Goal: Information Seeking & Learning: Learn about a topic

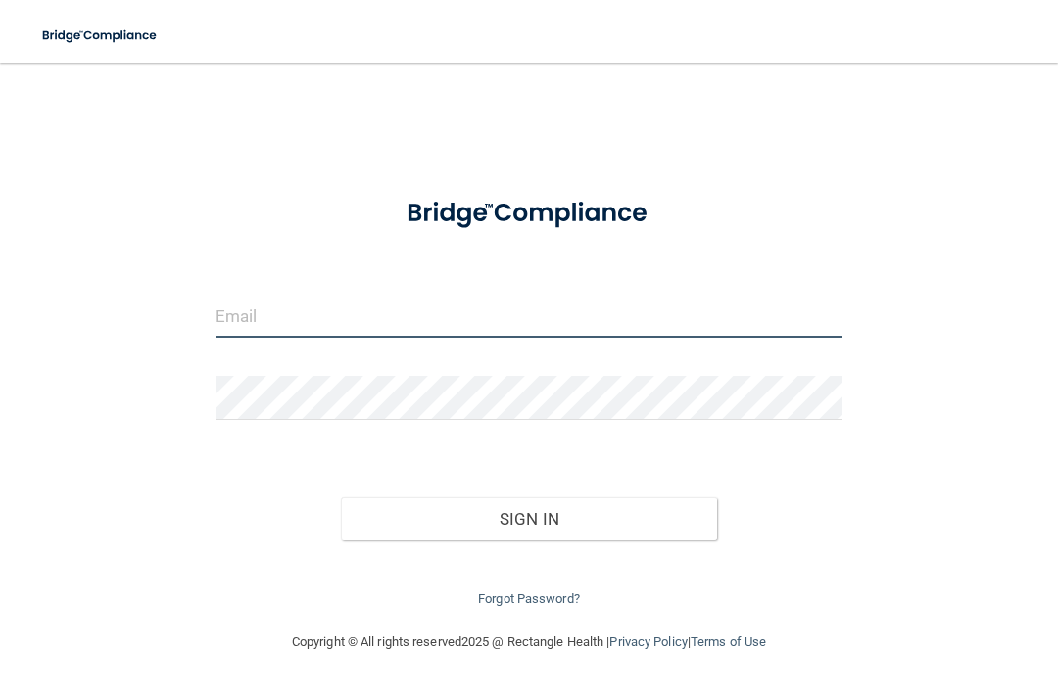
type input "[EMAIL_ADDRESS][DOMAIN_NAME]"
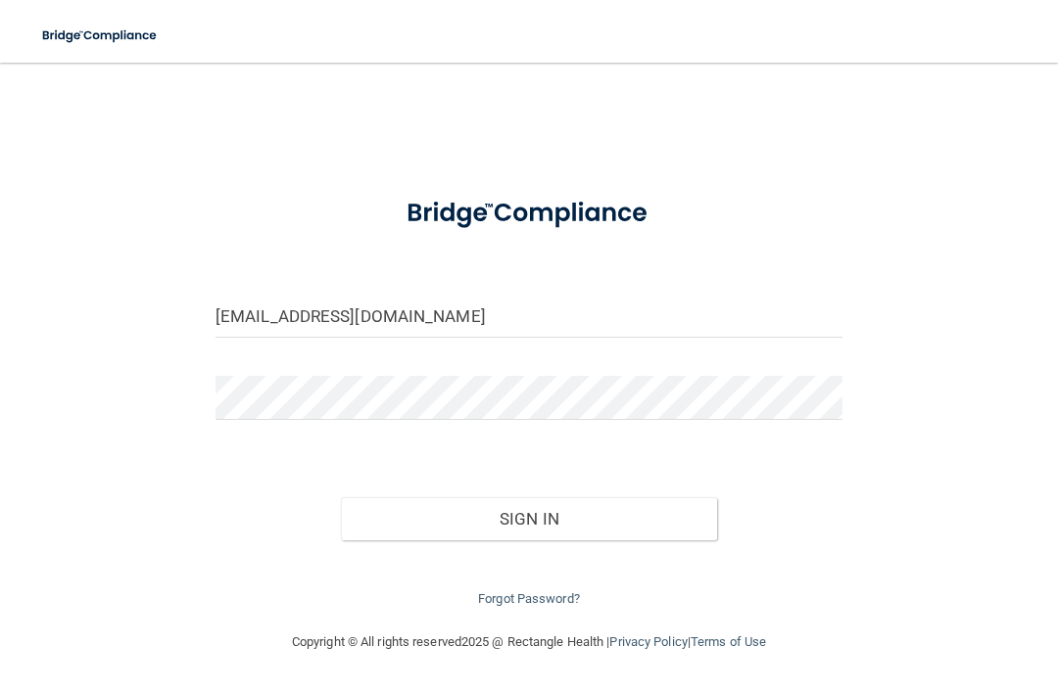
click at [529, 514] on button "Sign In" at bounding box center [529, 518] width 376 height 43
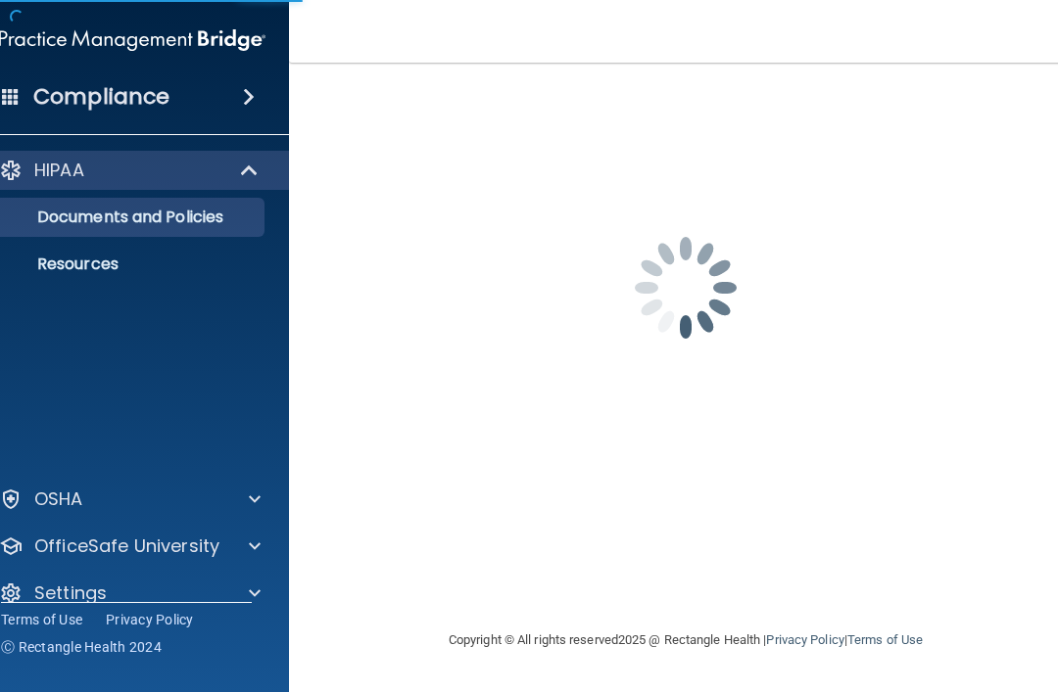
click at [549, 505] on div "[EMAIL_ADDRESS][DOMAIN_NAME] Password is required Invalid email/password. You d…" at bounding box center [685, 345] width 715 height 527
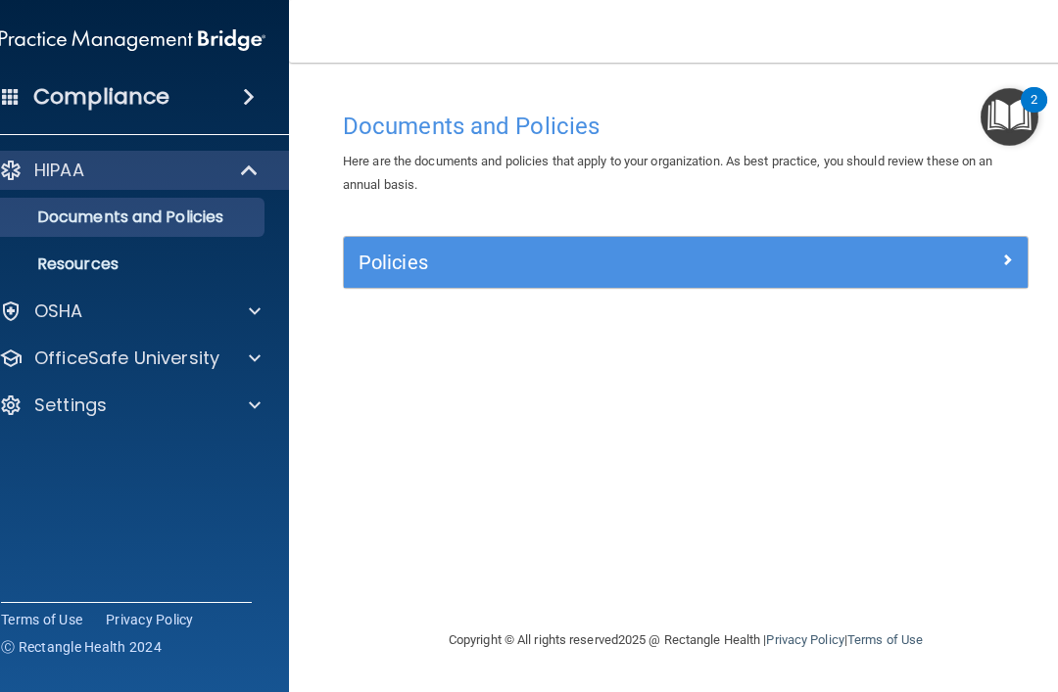
click at [197, 369] on p "OfficeSafe University" at bounding box center [126, 359] width 185 height 24
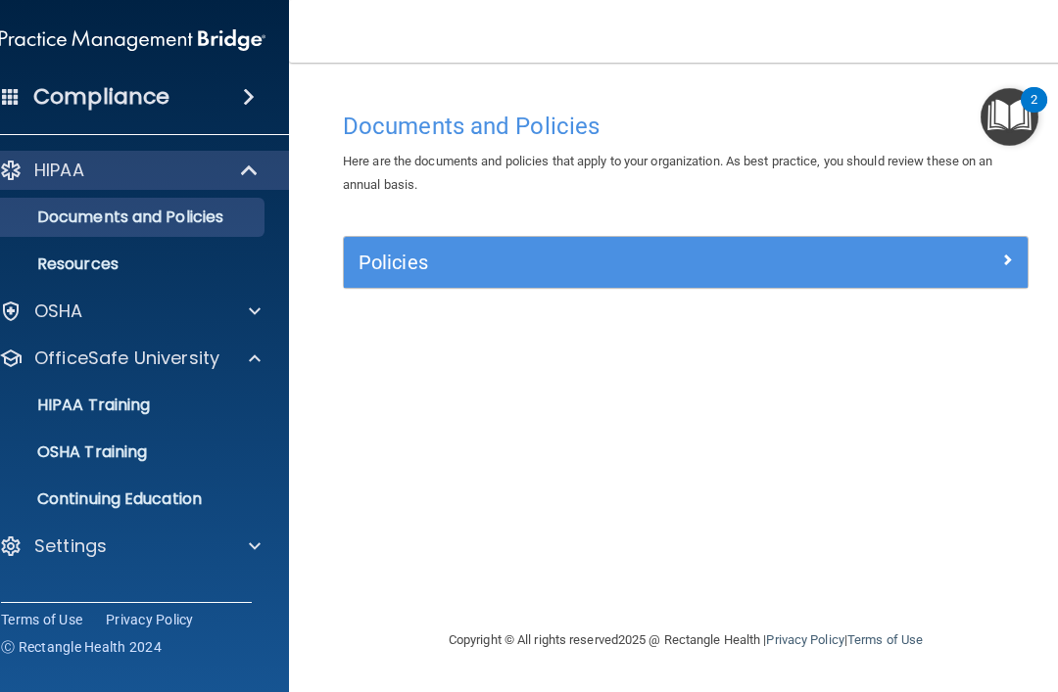
click at [175, 414] on div "HIPAA Training" at bounding box center [121, 406] width 267 height 20
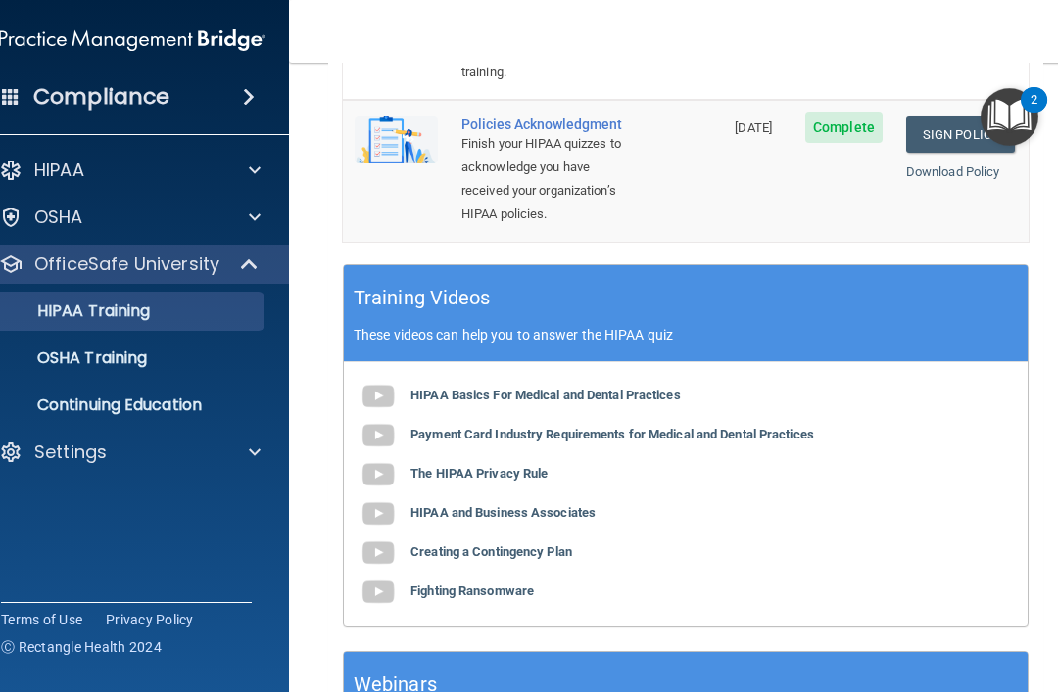
scroll to position [797, 0]
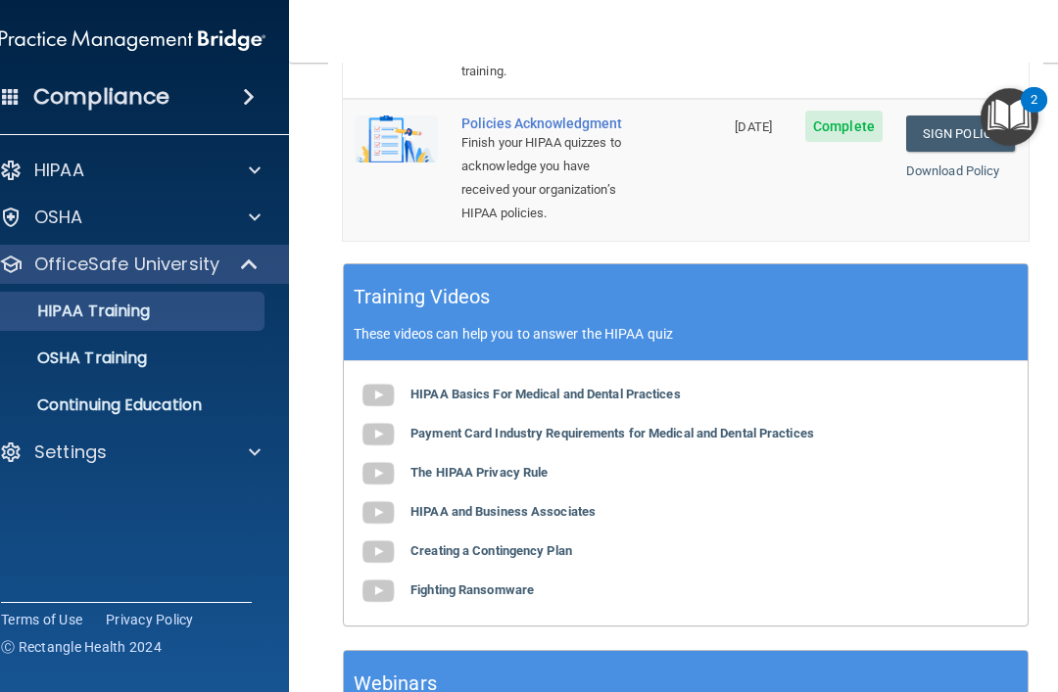
click at [167, 367] on div "OSHA Training" at bounding box center [121, 359] width 267 height 20
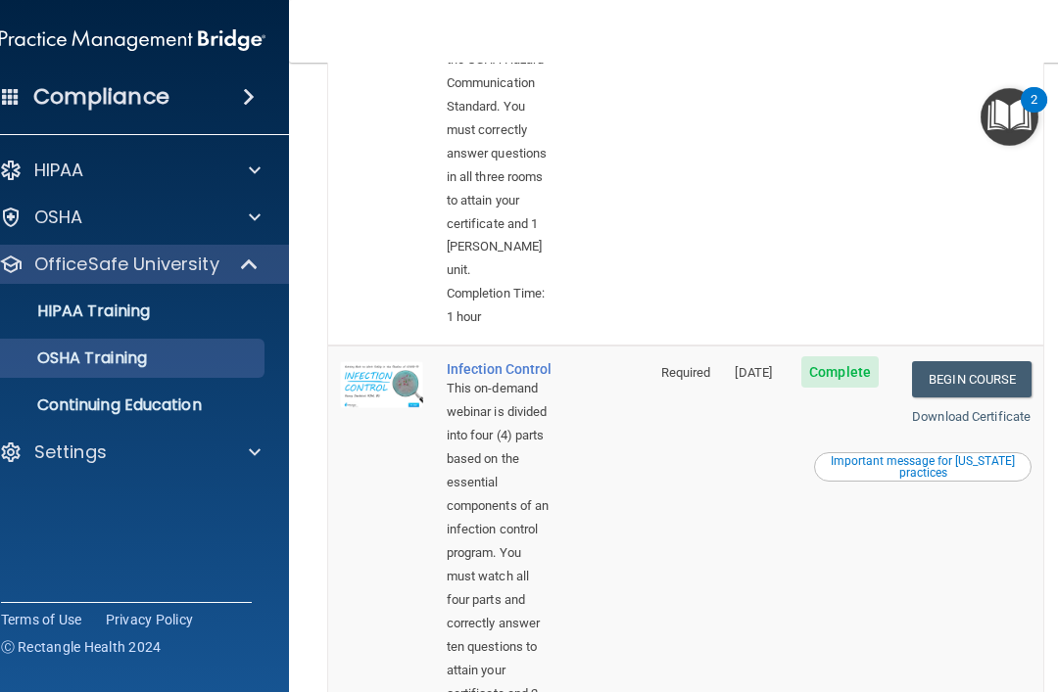
scroll to position [849, 0]
click at [1013, 407] on link "Download Certificate" at bounding box center [971, 414] width 118 height 15
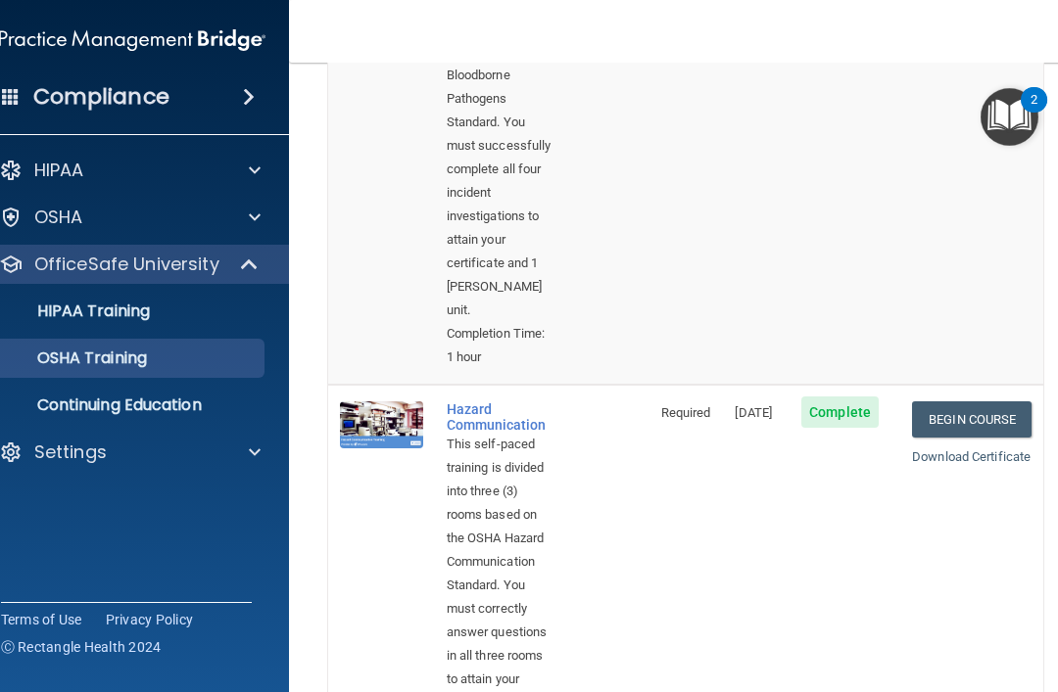
scroll to position [369, 0]
click at [992, 400] on link "Begin Course" at bounding box center [971, 418] width 119 height 36
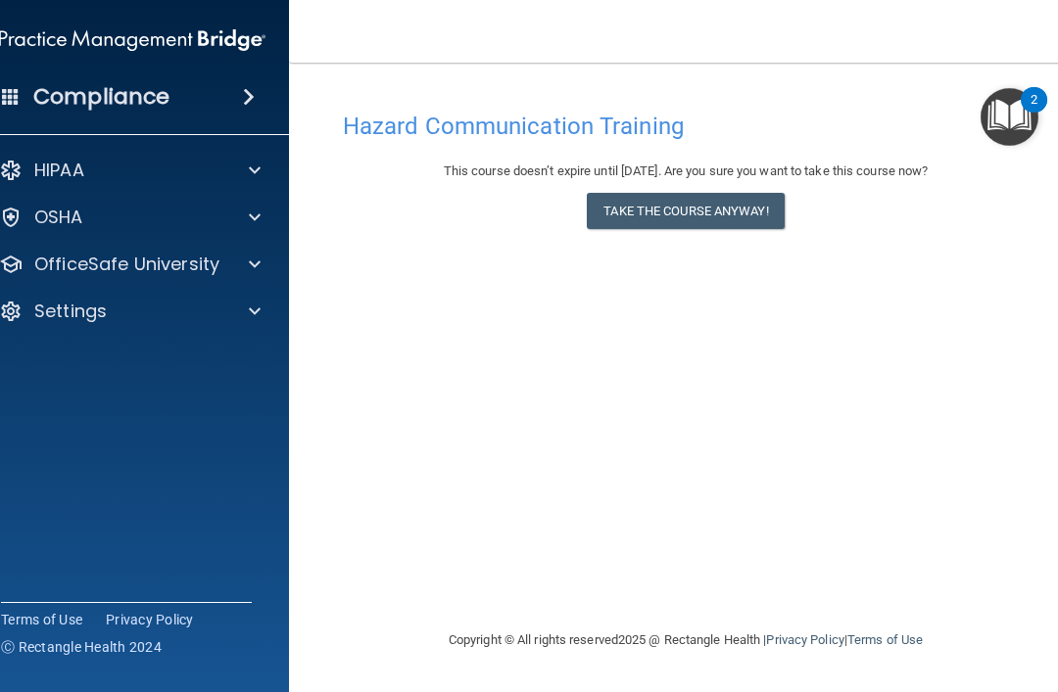
click at [693, 216] on button "Take the course anyway!" at bounding box center [685, 211] width 197 height 36
